Goal: Task Accomplishment & Management: Complete application form

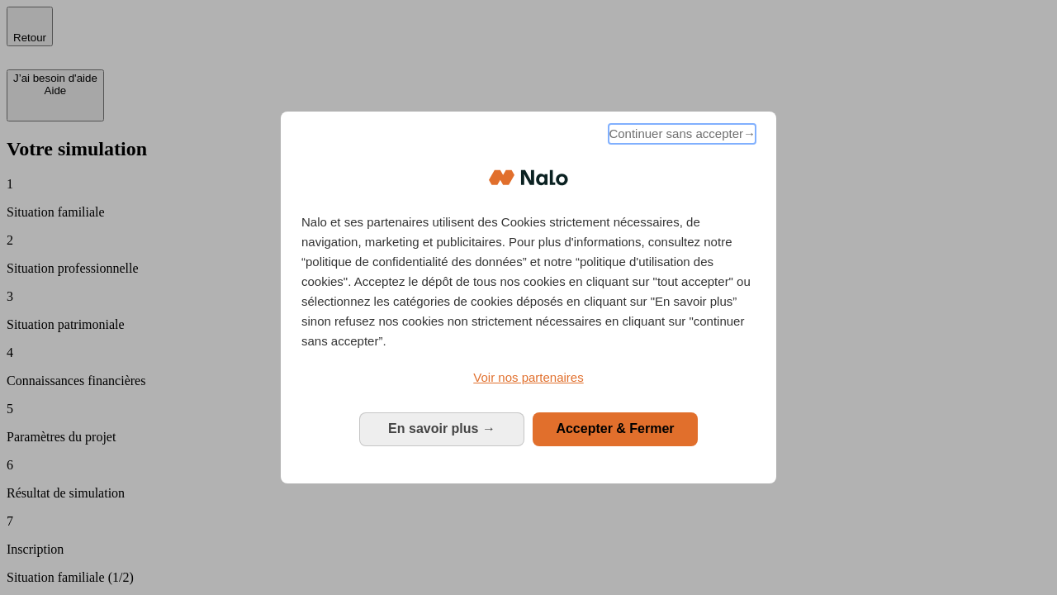
click at [680, 136] on span "Continuer sans accepter →" at bounding box center [682, 134] width 147 height 20
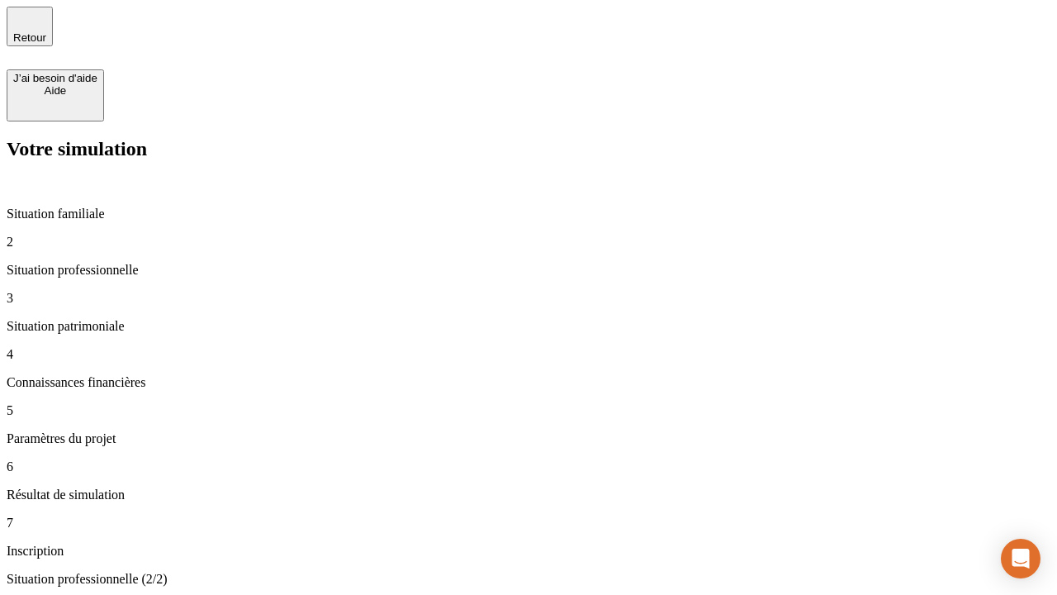
type input "30 000"
type input "0"
type input "1 000"
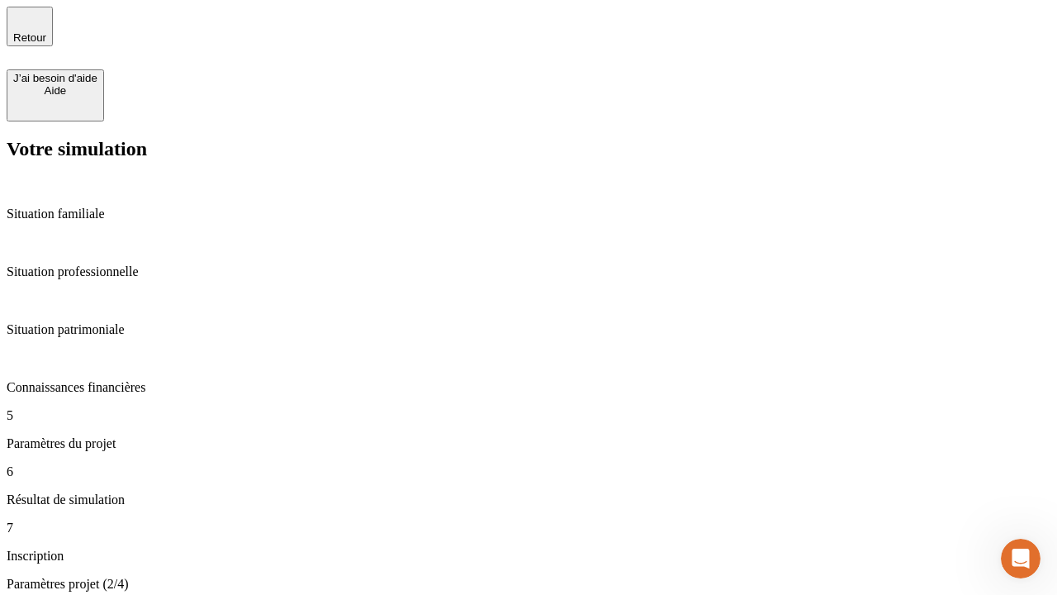
type input "40"
type input "64"
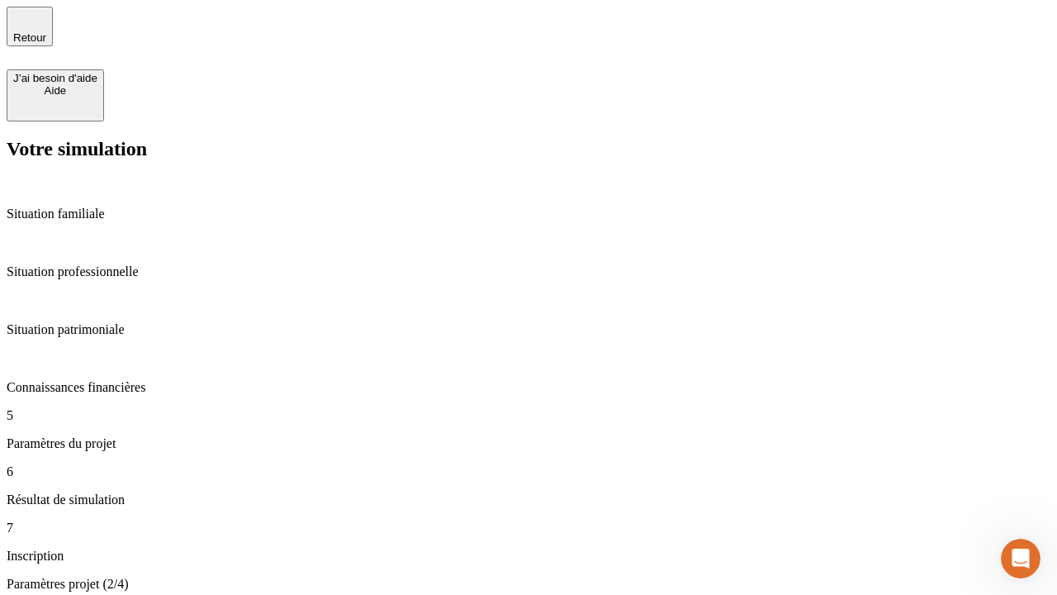
type input "200 000"
type input "640"
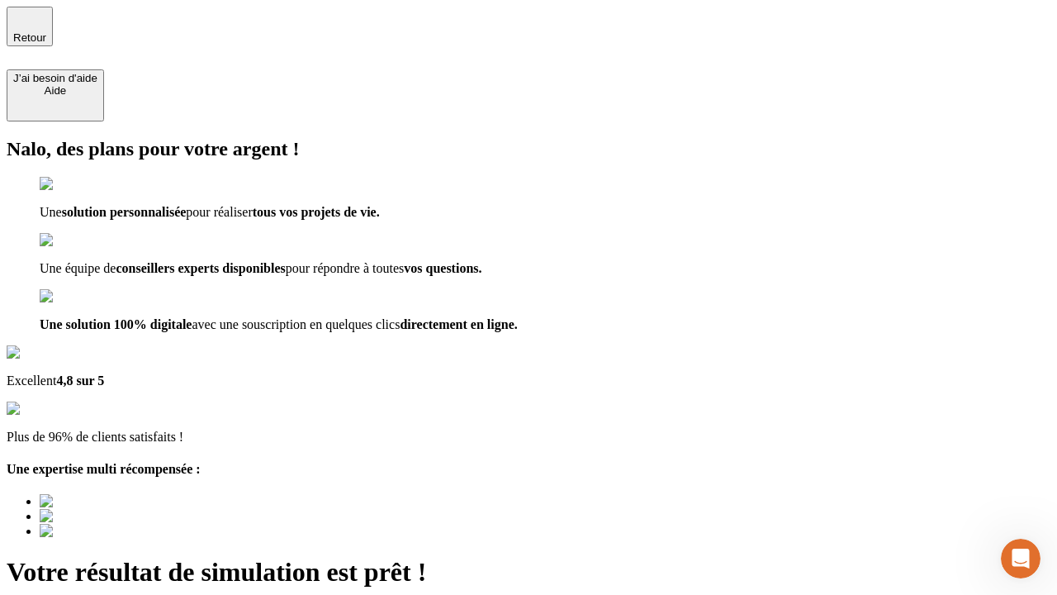
type input "[EMAIL_ADDRESS][DOMAIN_NAME]"
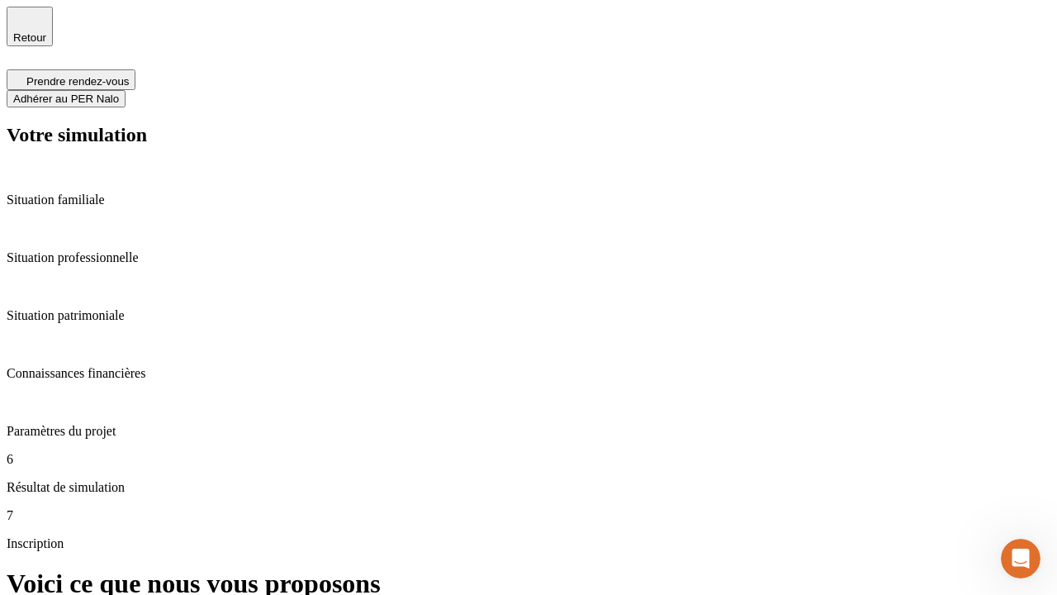
click at [119, 92] on span "Adhérer au PER Nalo" at bounding box center [66, 98] width 106 height 12
